Goal: Information Seeking & Learning: Learn about a topic

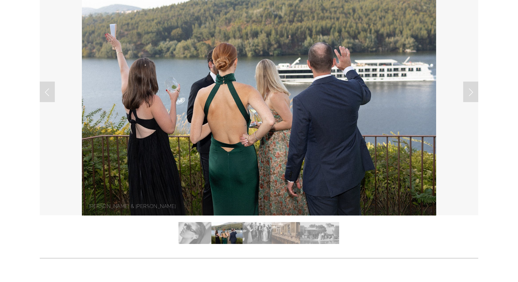
scroll to position [54, 0]
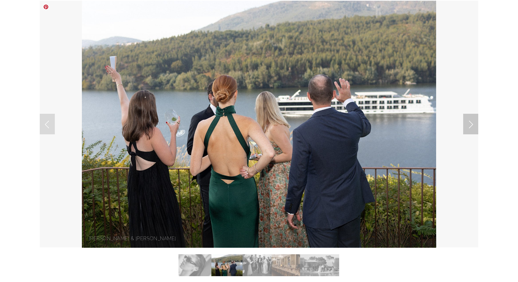
click at [477, 123] on link "Next Slide" at bounding box center [470, 124] width 15 height 21
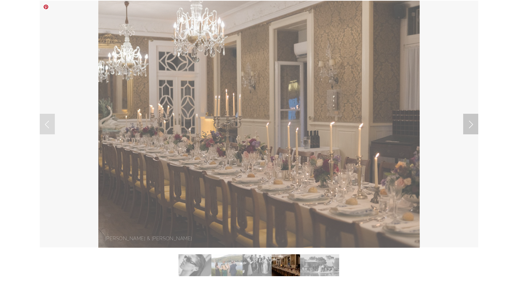
click at [472, 129] on link "Next Slide" at bounding box center [470, 124] width 15 height 21
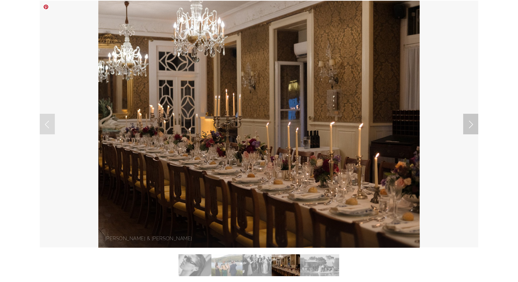
click at [472, 129] on link "Next Slide" at bounding box center [470, 124] width 15 height 21
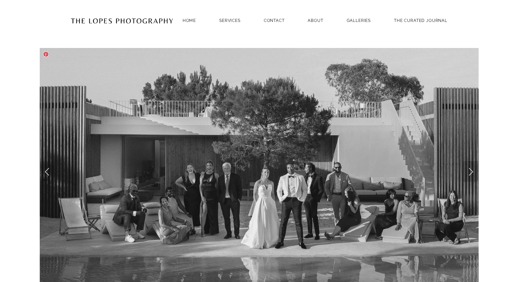
scroll to position [0, 0]
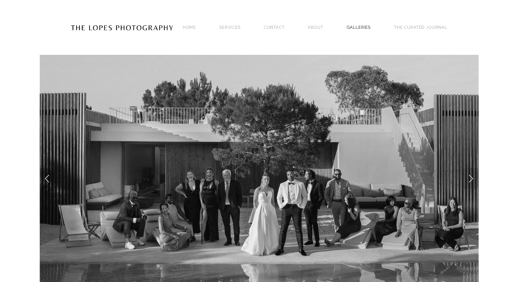
click at [358, 28] on link "GALLERIES" at bounding box center [359, 27] width 24 height 9
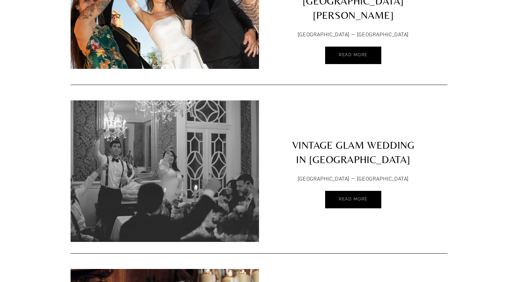
scroll to position [168, 0]
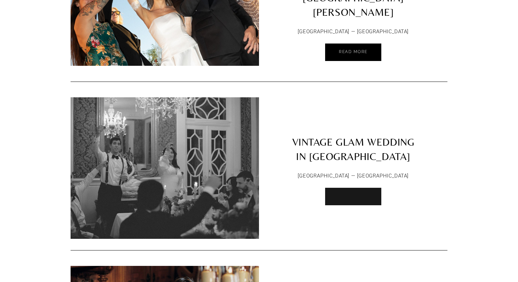
click at [362, 193] on span "Read More" at bounding box center [353, 195] width 29 height 5
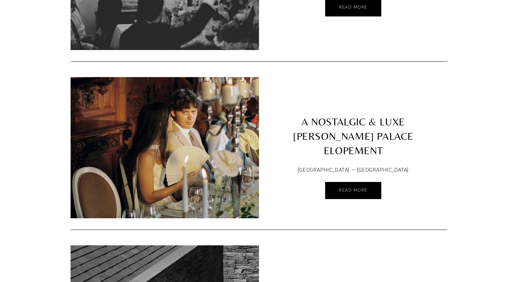
scroll to position [357, 0]
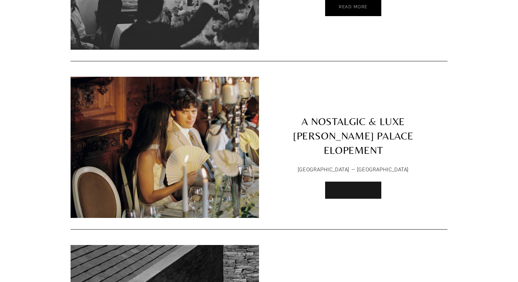
click at [363, 190] on link "Read More" at bounding box center [353, 190] width 56 height 17
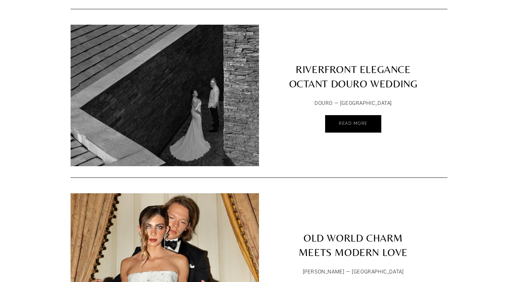
scroll to position [579, 0]
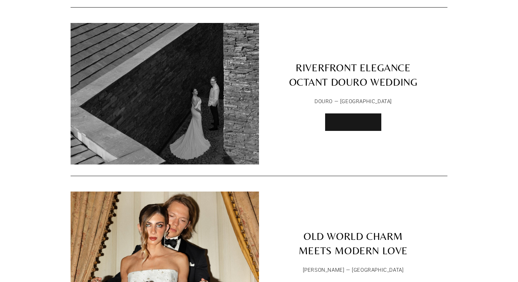
click at [363, 121] on link "Read More" at bounding box center [353, 121] width 56 height 17
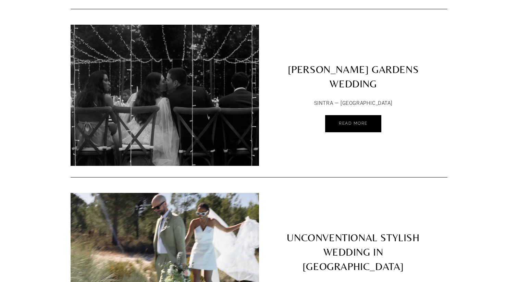
scroll to position [2761, 0]
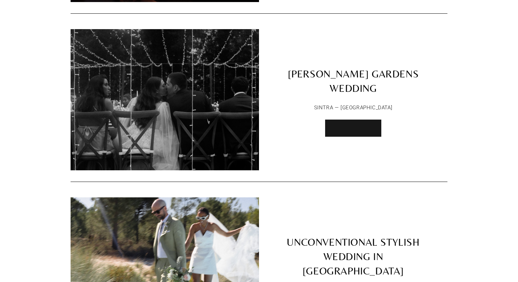
click at [348, 125] on span "Read More" at bounding box center [353, 127] width 29 height 5
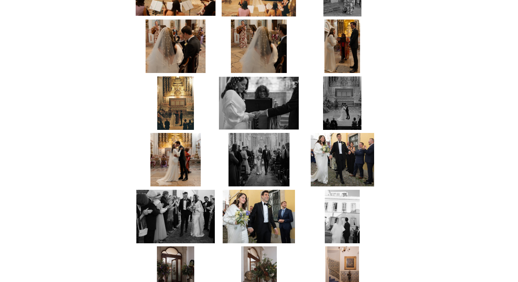
scroll to position [1417, 0]
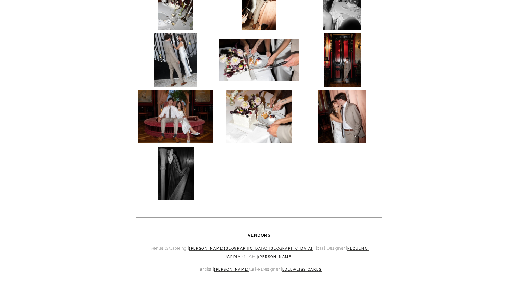
scroll to position [1333, 0]
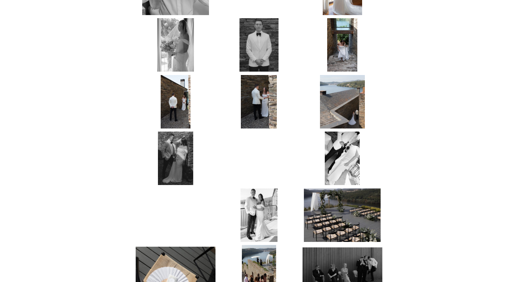
scroll to position [799, 0]
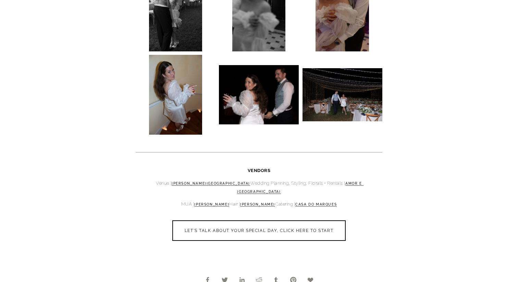
scroll to position [1935, 0]
